Goal: Information Seeking & Learning: Learn about a topic

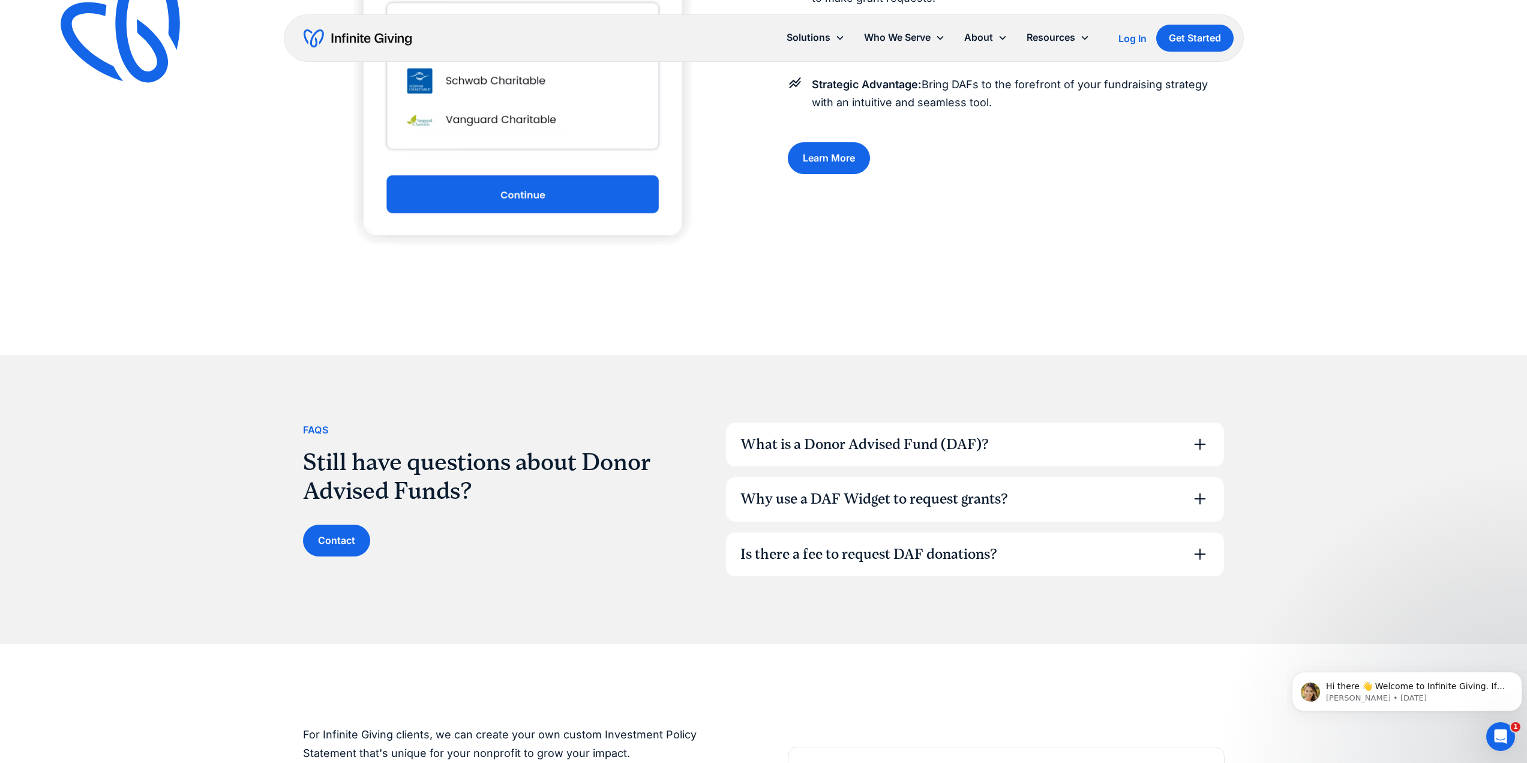
scroll to position [1620, 0]
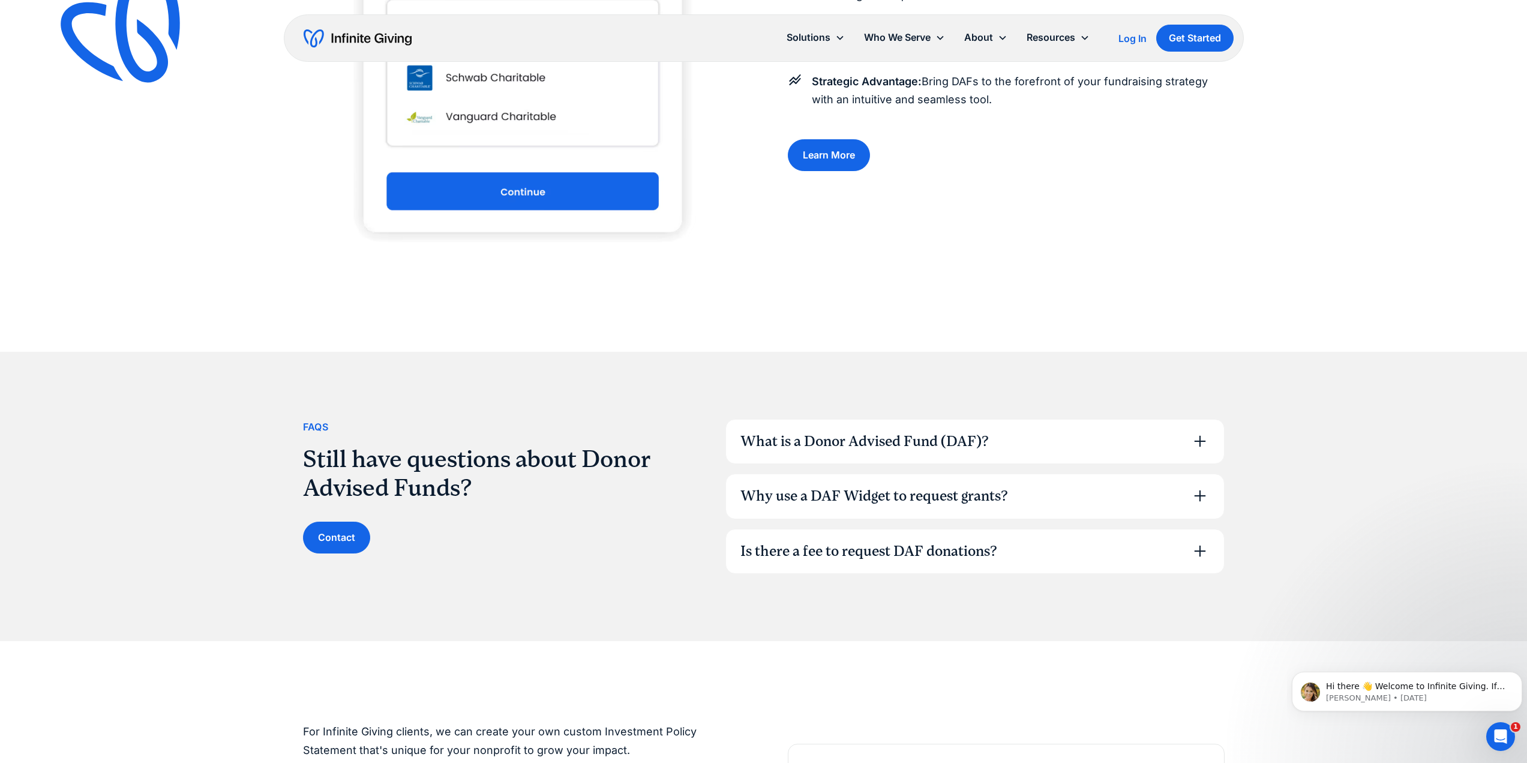
click at [870, 435] on div "What is a Donor Advised Fund (DAF)?" at bounding box center [864, 441] width 248 height 20
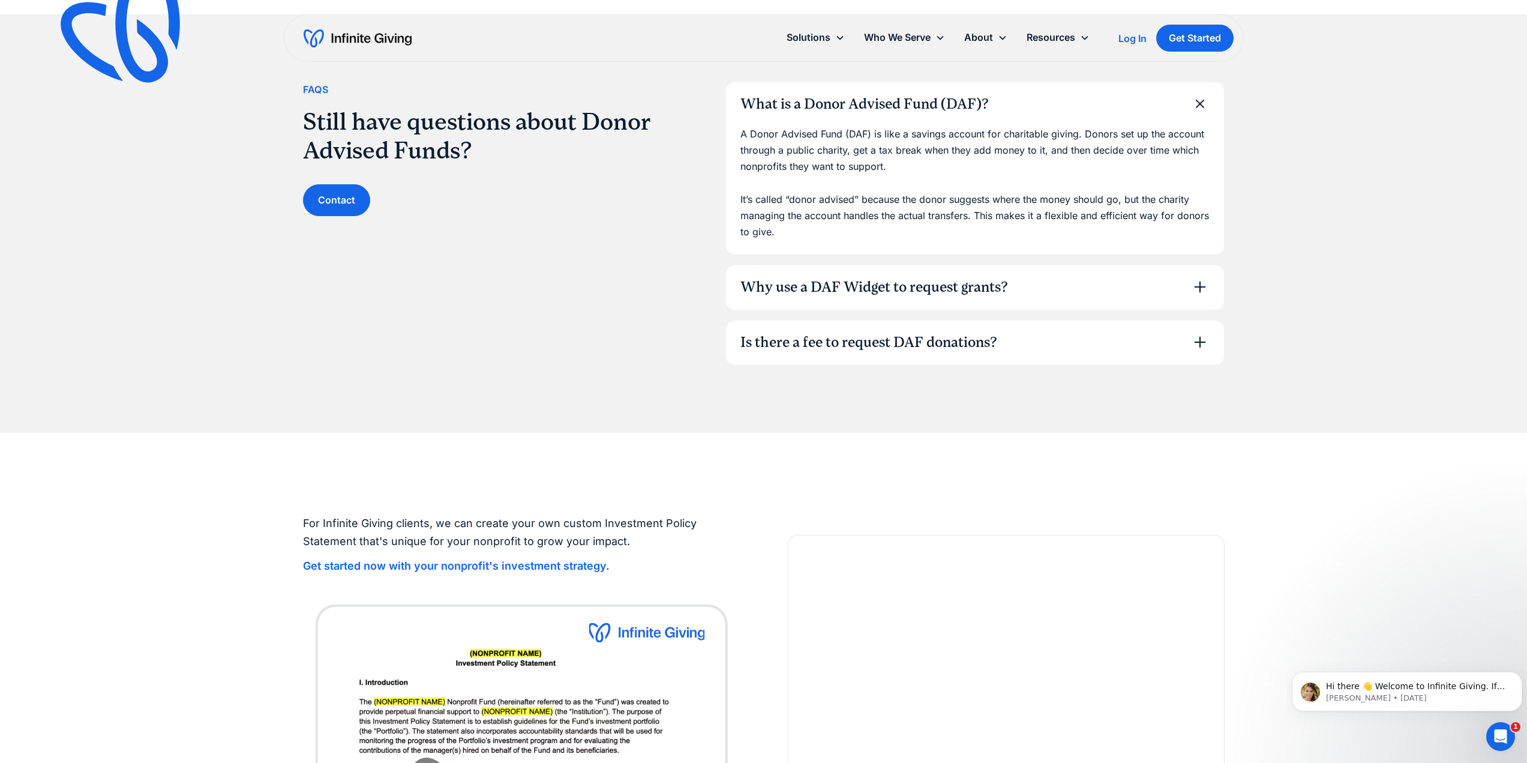
scroll to position [1920, 0]
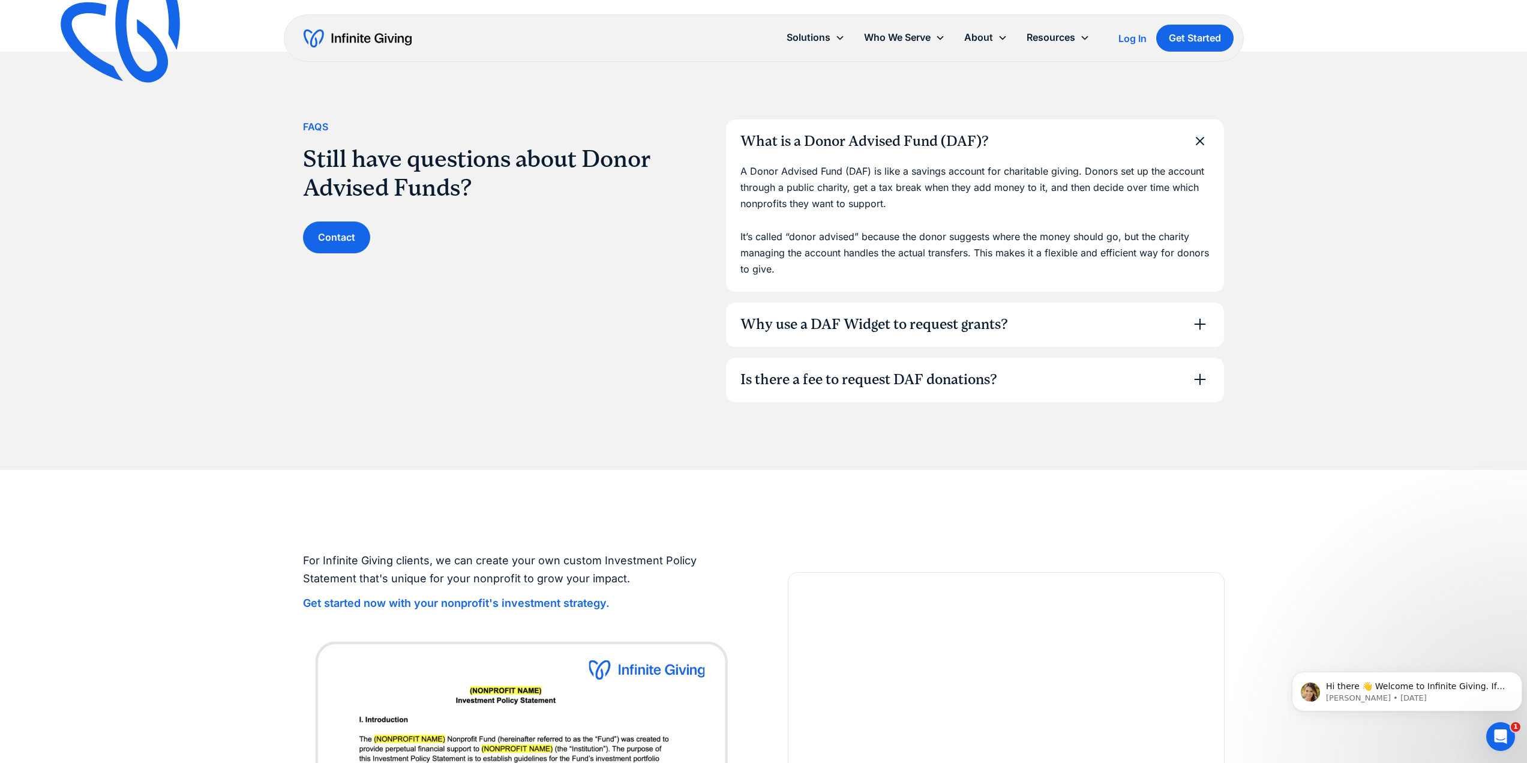
click at [149, 60] on img at bounding box center [131, 34] width 158 height 154
click at [802, 77] on link "Donation Page" at bounding box center [829, 69] width 74 height 16
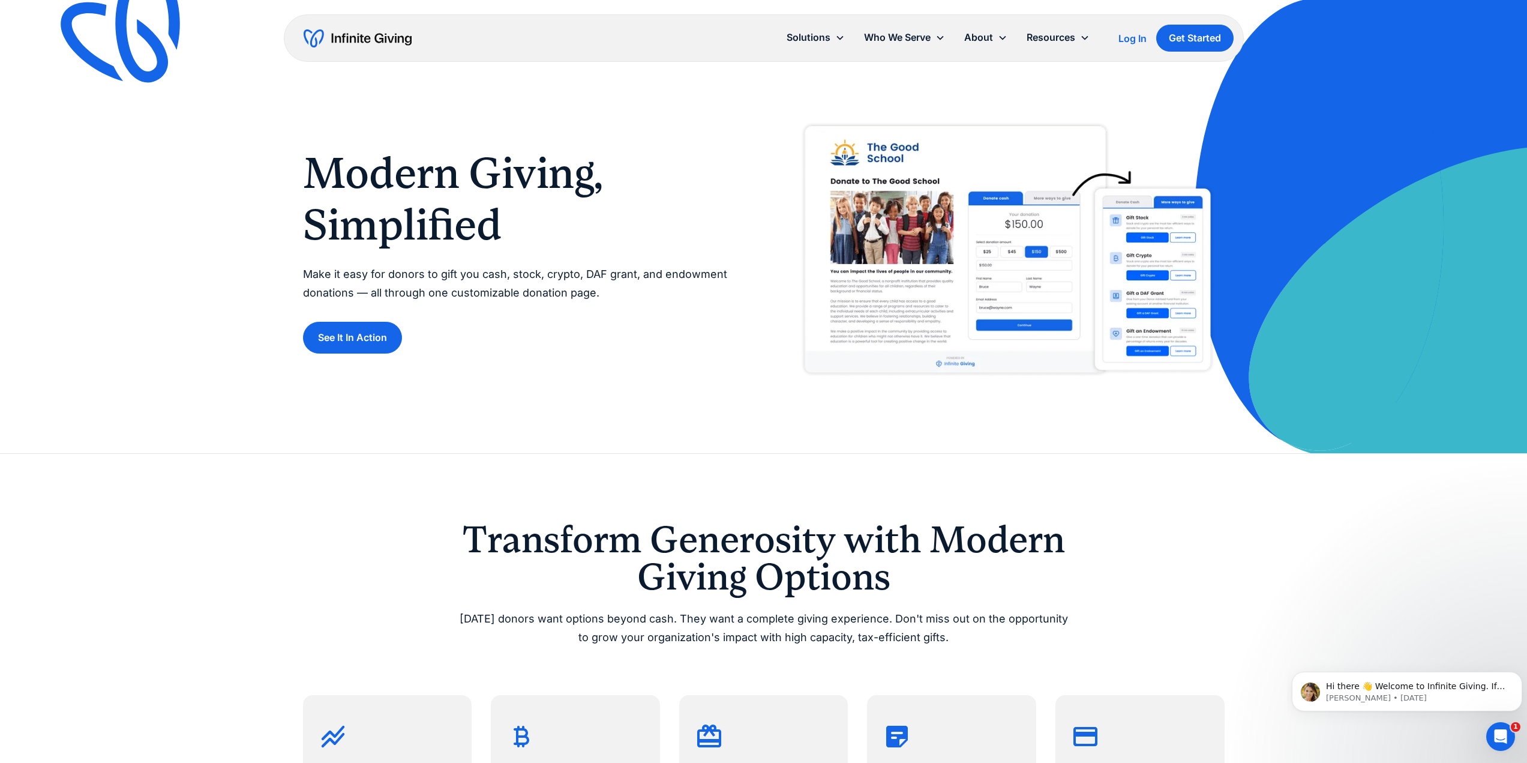
click at [151, 49] on img at bounding box center [131, 34] width 158 height 154
click at [345, 42] on img "home" at bounding box center [358, 38] width 108 height 19
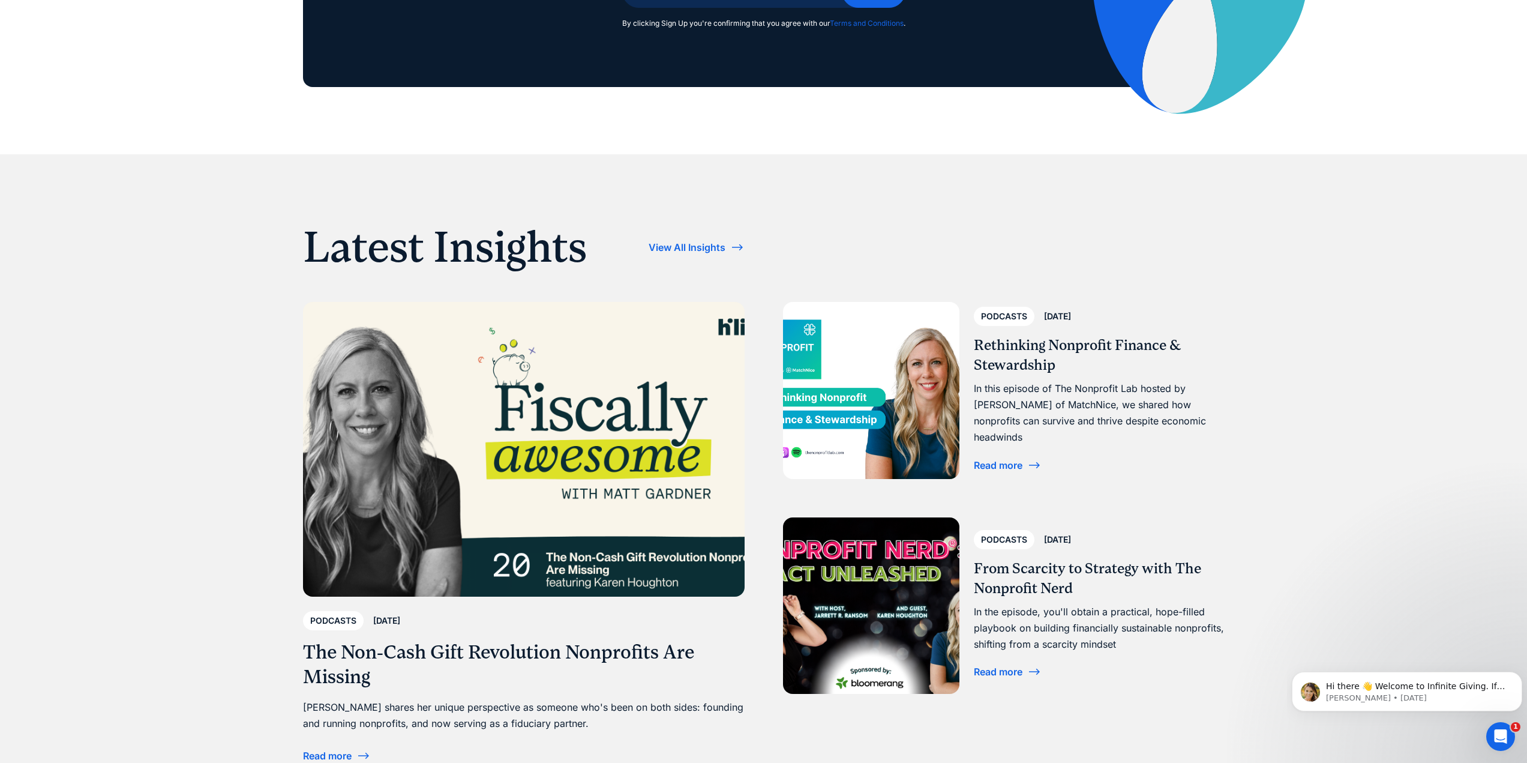
scroll to position [4620, 0]
click at [508, 655] on h3 "The Non-Cash Gift Revolution Nonprofits Are Missing" at bounding box center [524, 664] width 442 height 50
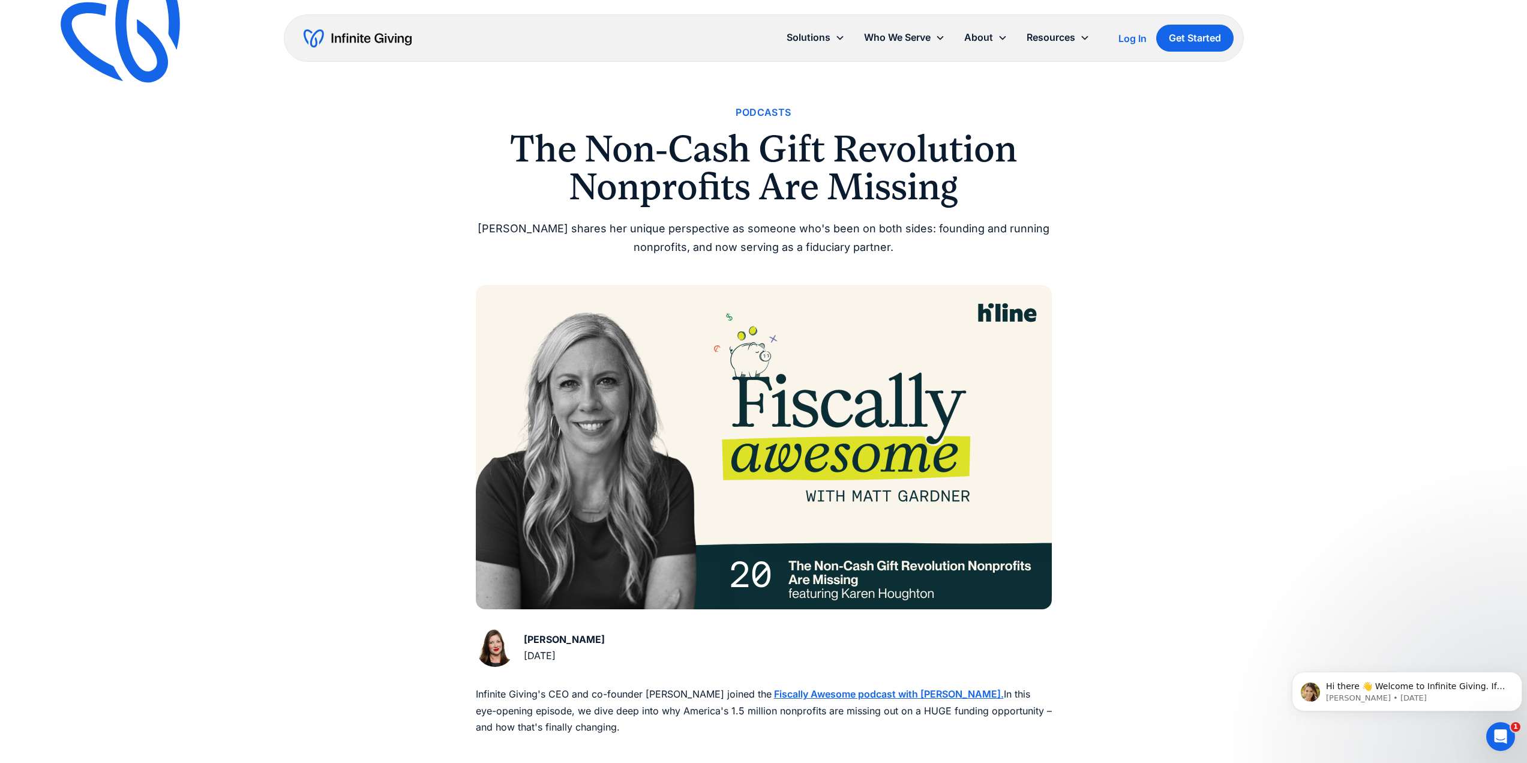
scroll to position [300, 0]
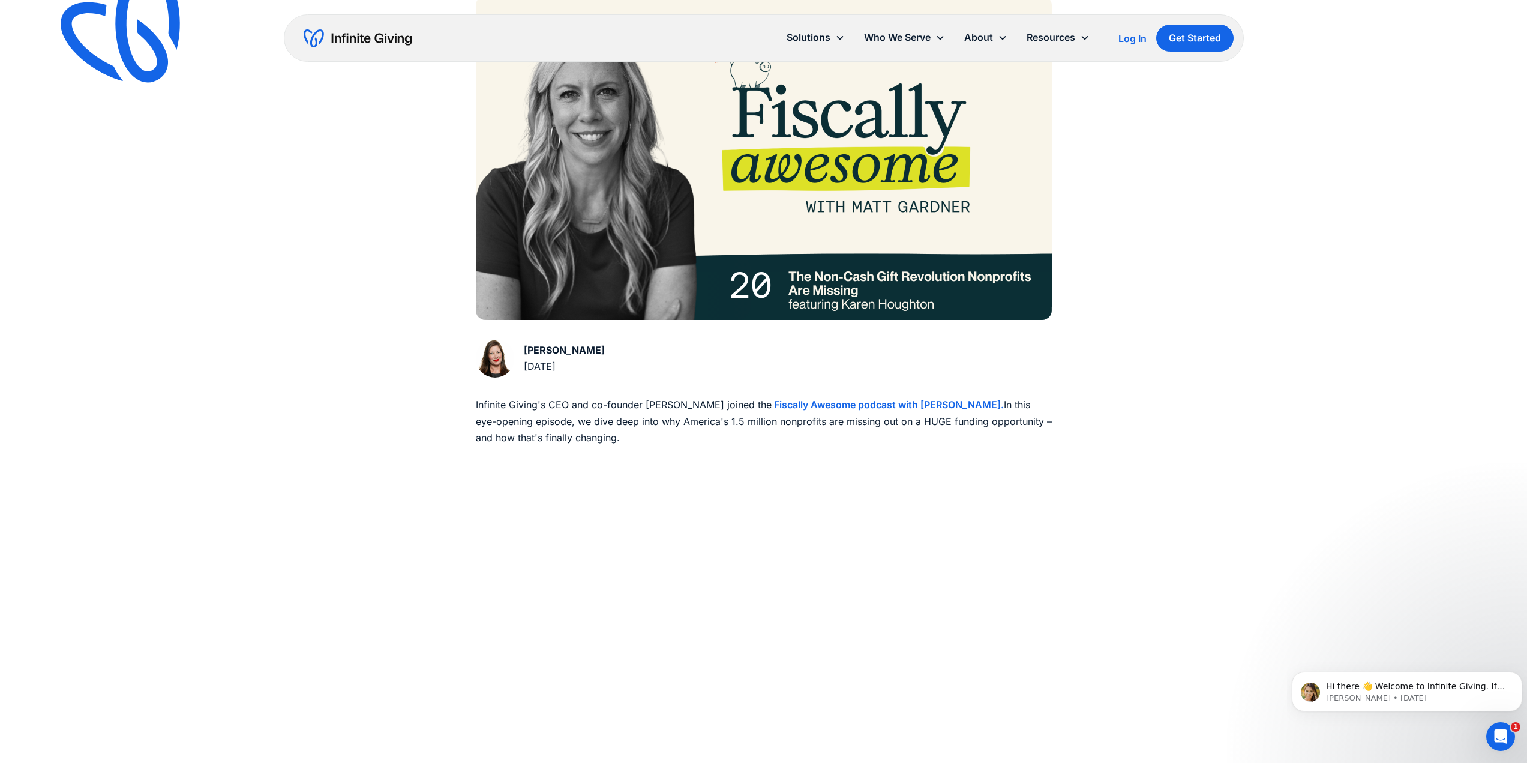
click at [859, 400] on strong "Fiscally Awesome podcast with [PERSON_NAME]." at bounding box center [889, 404] width 230 height 12
